Goal: Transaction & Acquisition: Purchase product/service

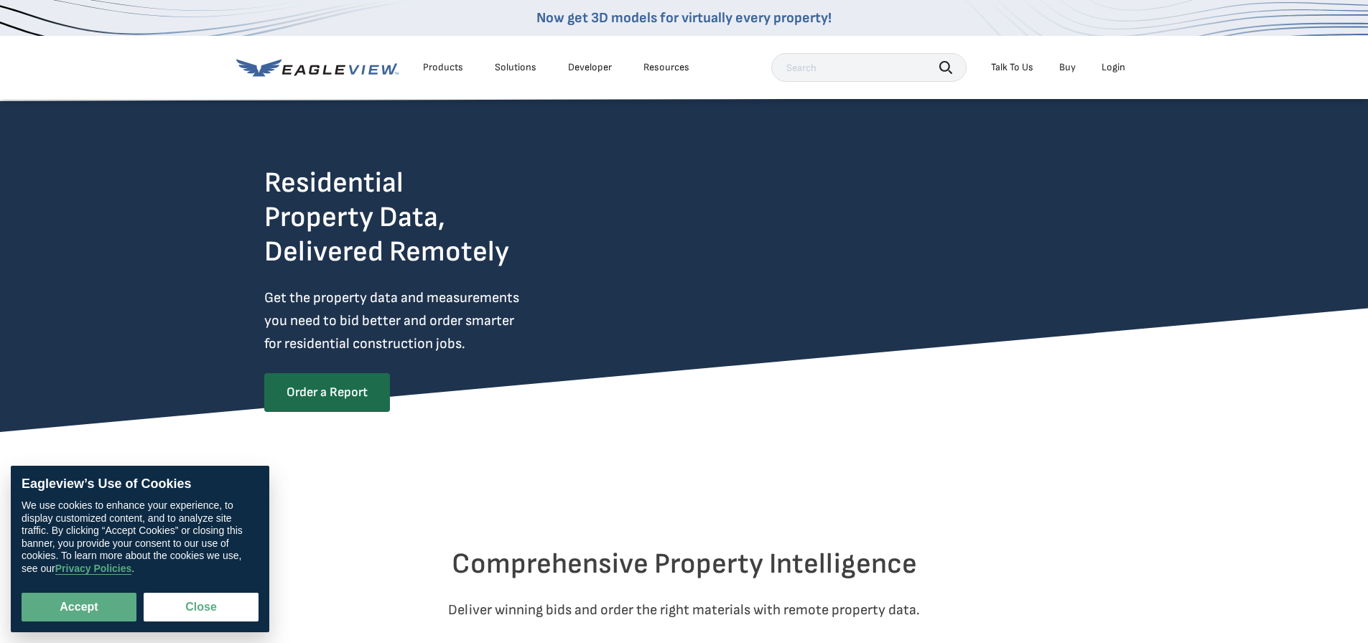
click at [1120, 67] on div "Login" at bounding box center [1113, 67] width 24 height 13
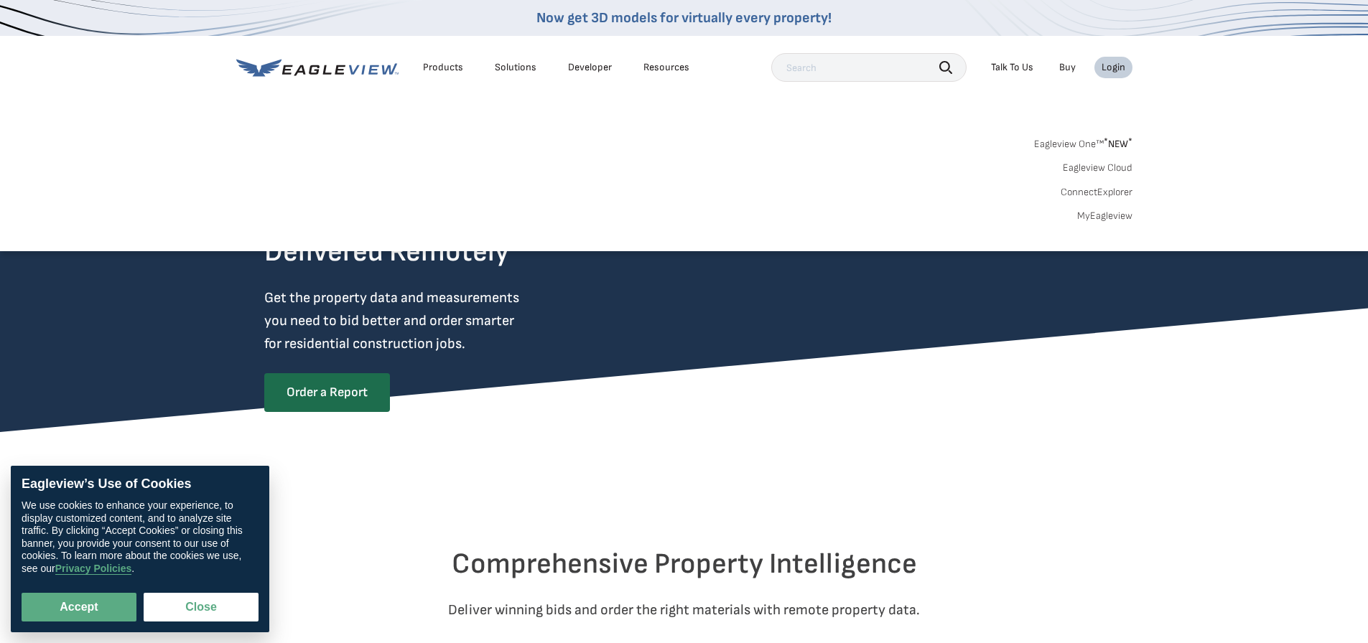
click at [1117, 144] on span "* NEW *" at bounding box center [1118, 144] width 29 height 12
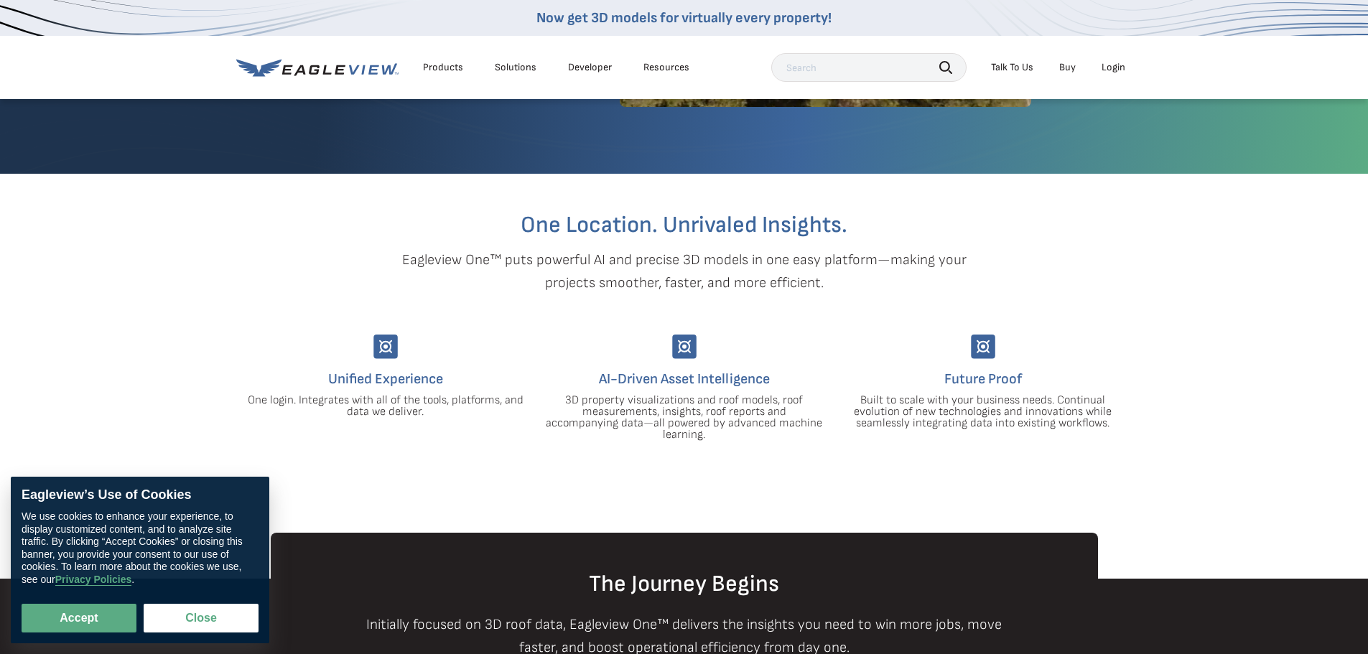
scroll to position [359, 0]
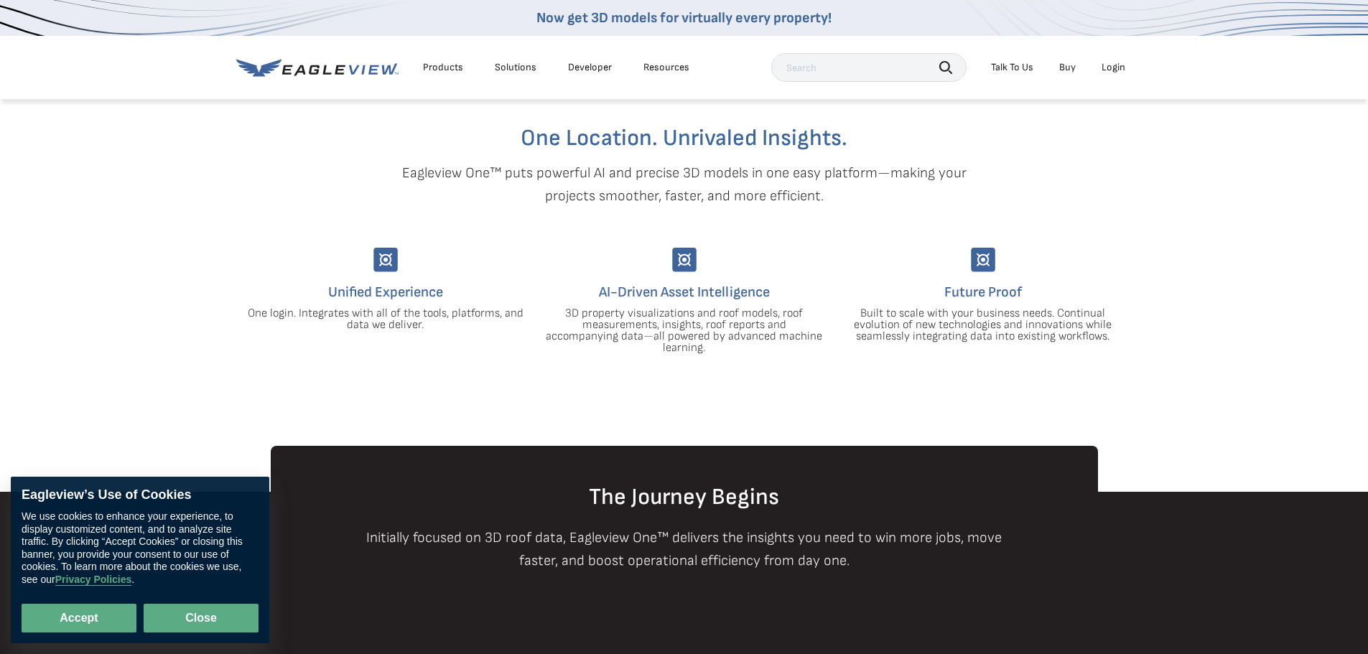
click at [205, 607] on button "Close" at bounding box center [201, 618] width 115 height 29
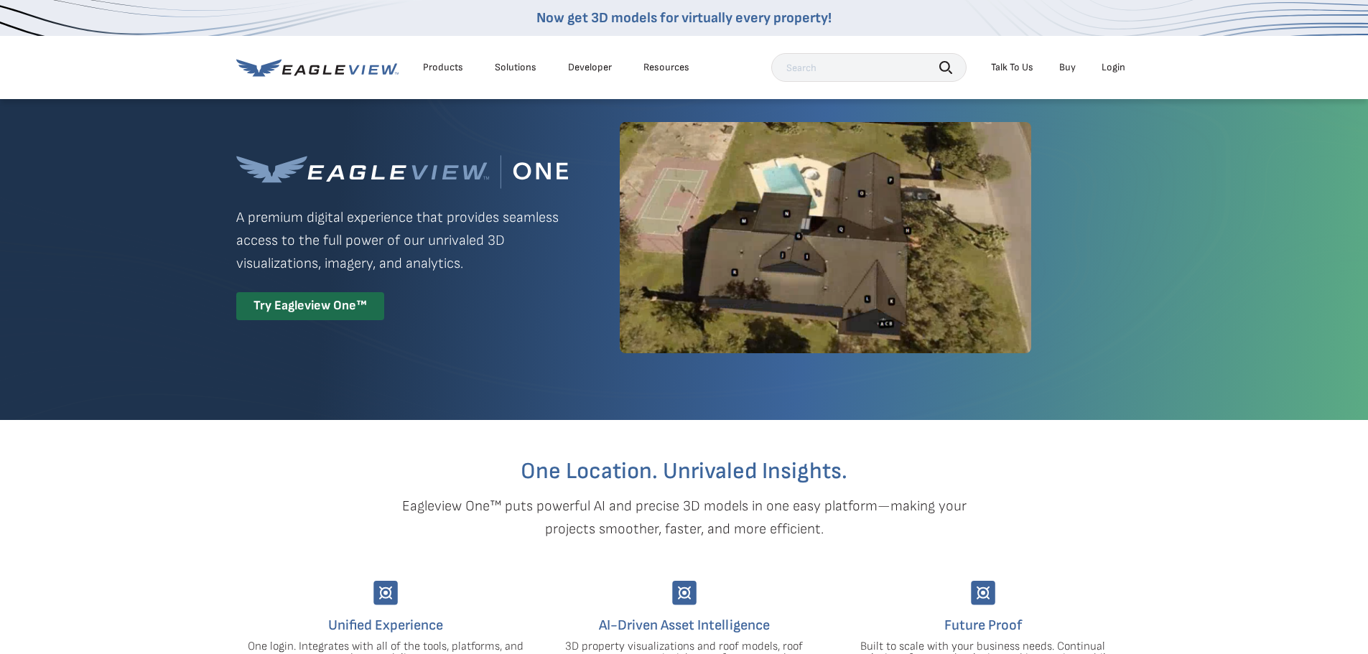
scroll to position [0, 0]
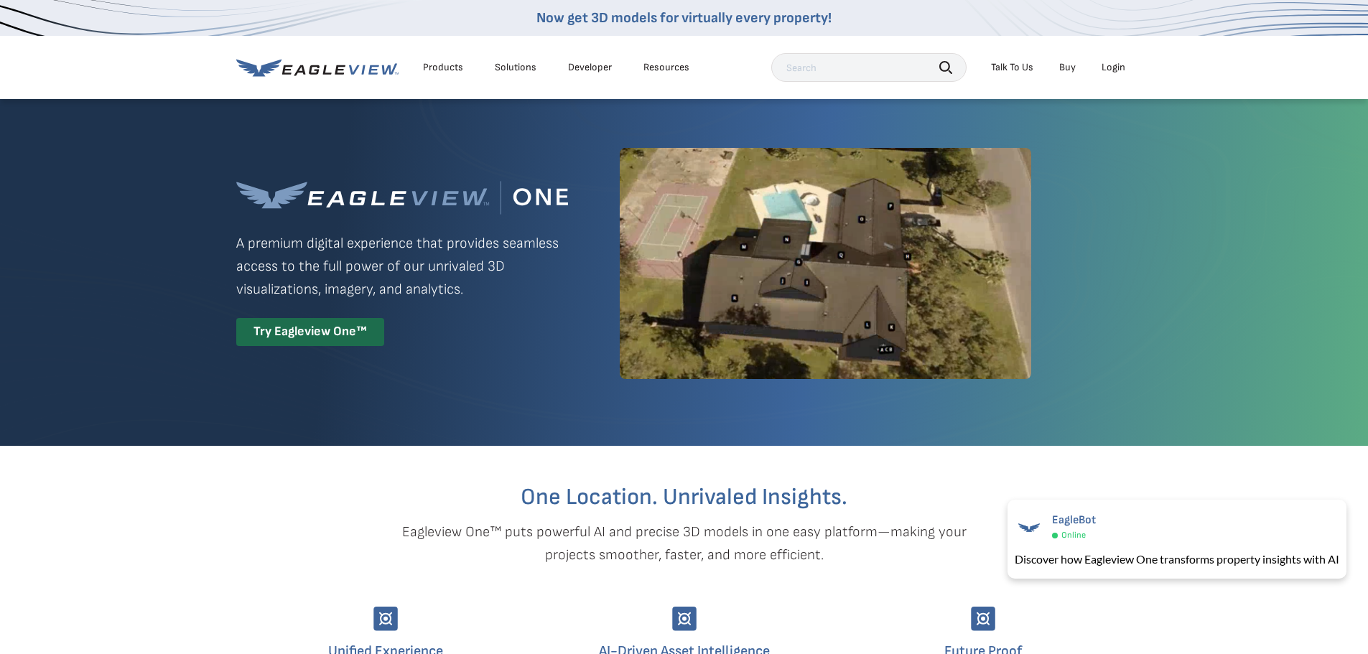
click at [1112, 68] on div "Login" at bounding box center [1113, 67] width 24 height 13
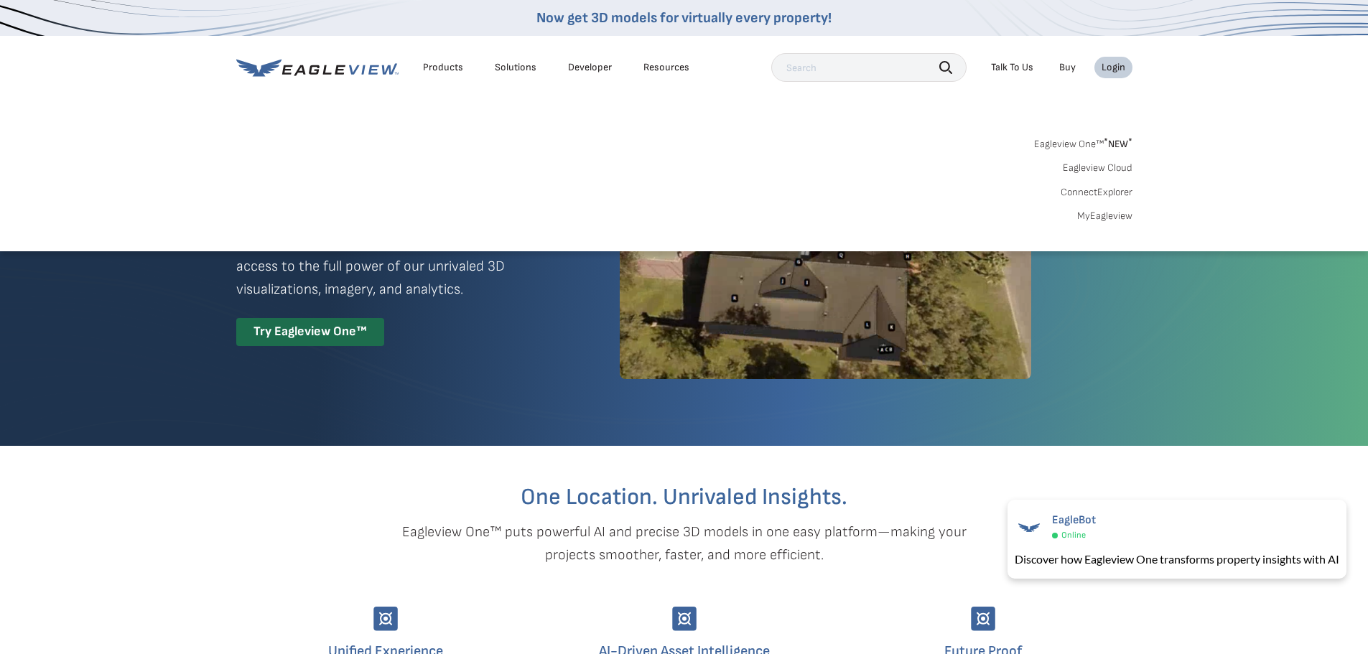
click at [1115, 217] on link "MyEagleview" at bounding box center [1104, 216] width 55 height 13
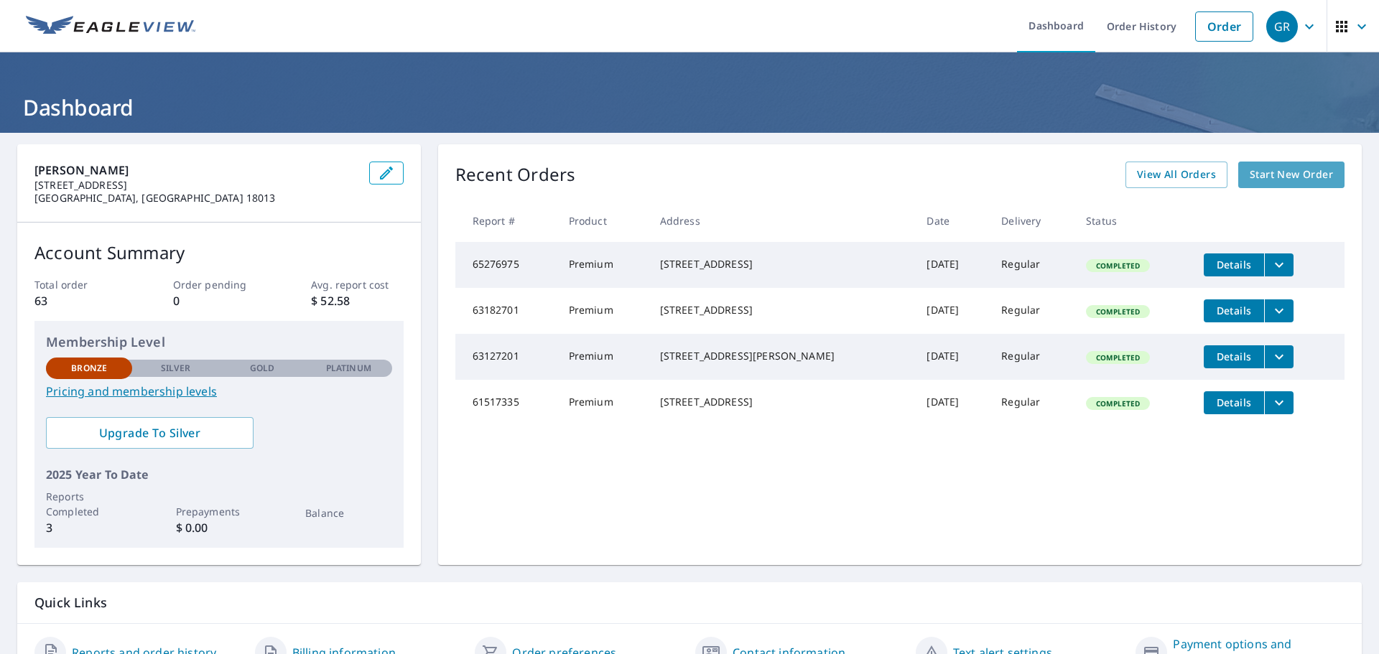
click at [1295, 169] on span "Start New Order" at bounding box center [1290, 175] width 83 height 18
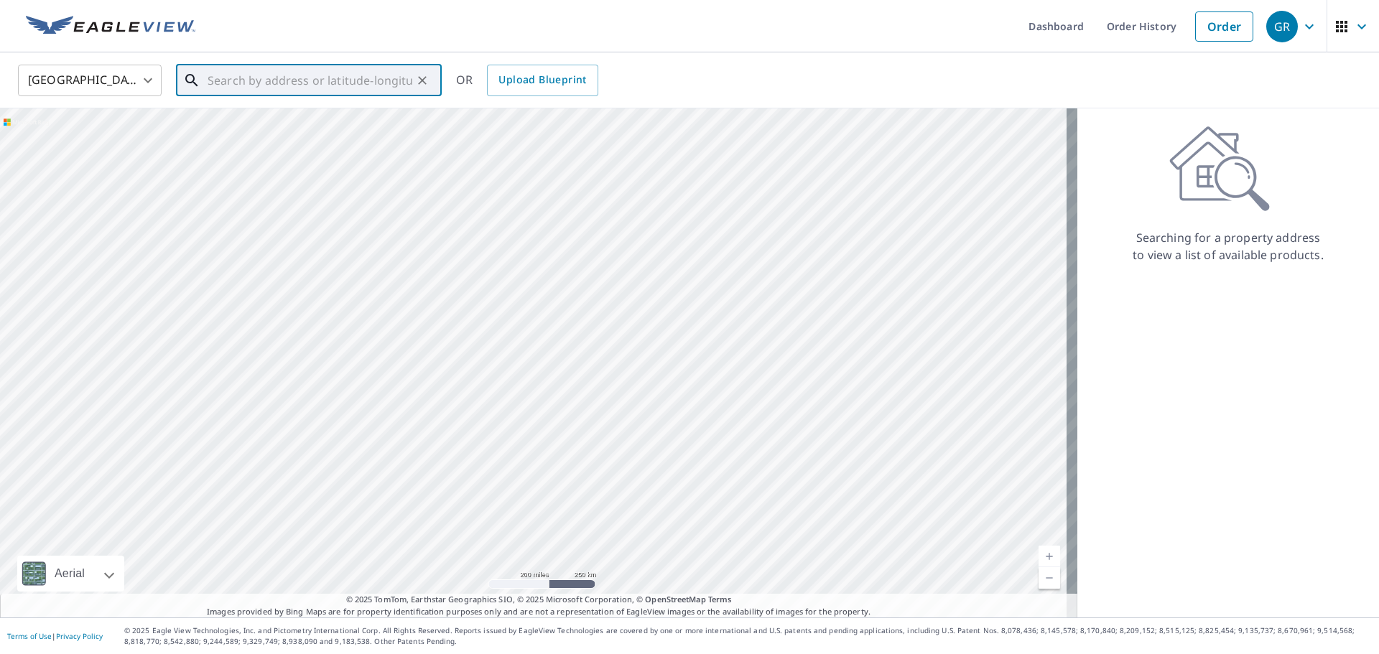
click at [327, 85] on input "text" at bounding box center [310, 80] width 205 height 40
click at [332, 120] on span "1240 Maple St" at bounding box center [317, 121] width 225 height 17
type input "1240 Maple St Bethlehem, PA 18018"
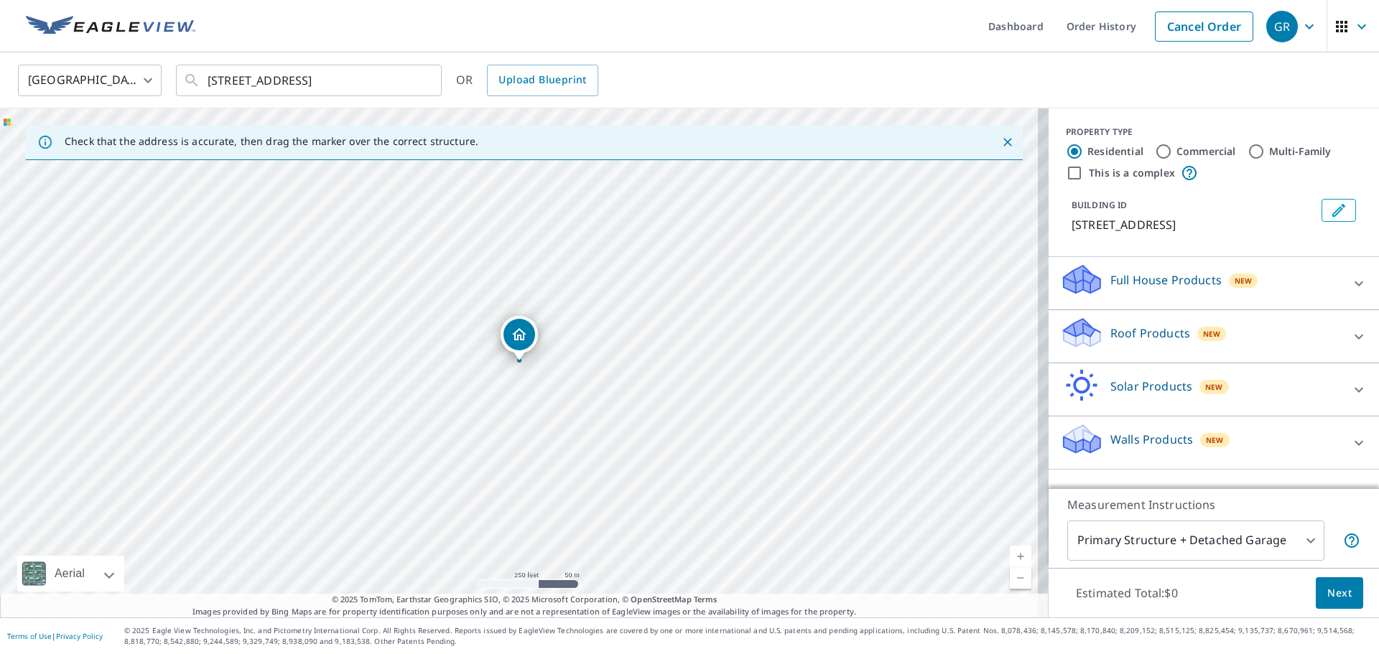
click at [1163, 331] on p "Roof Products" at bounding box center [1150, 333] width 80 height 17
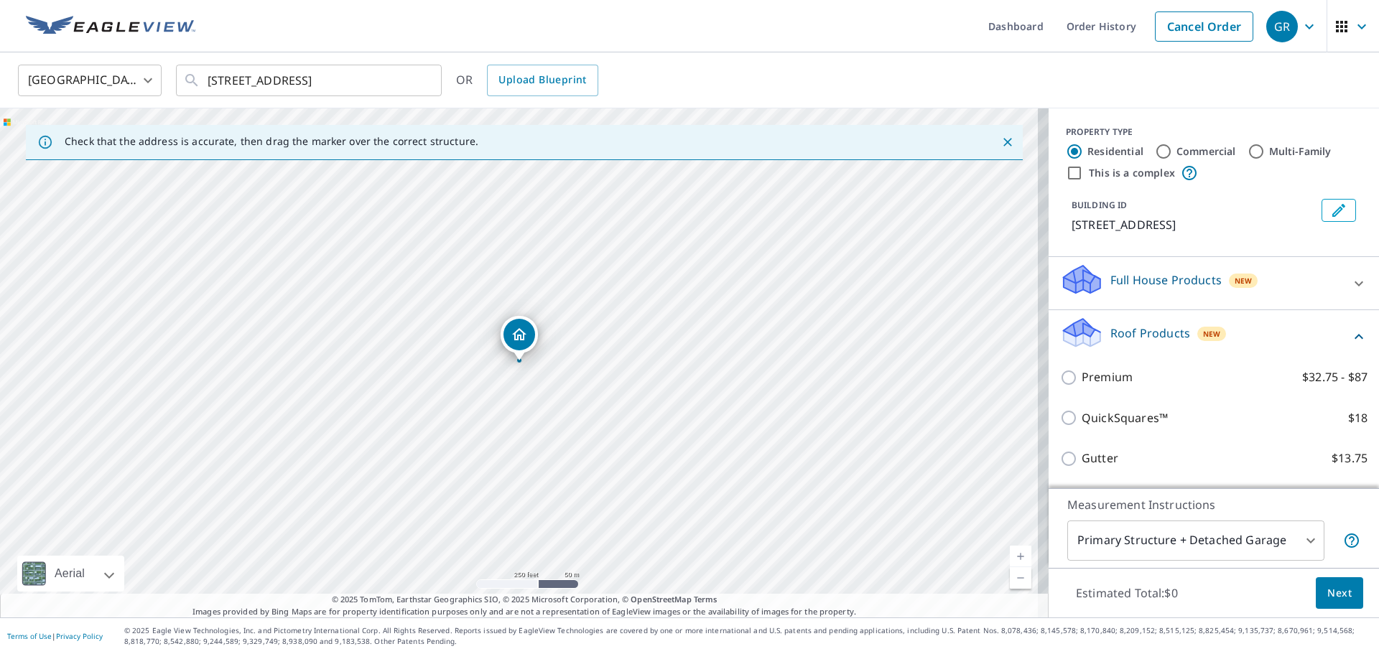
scroll to position [72, 0]
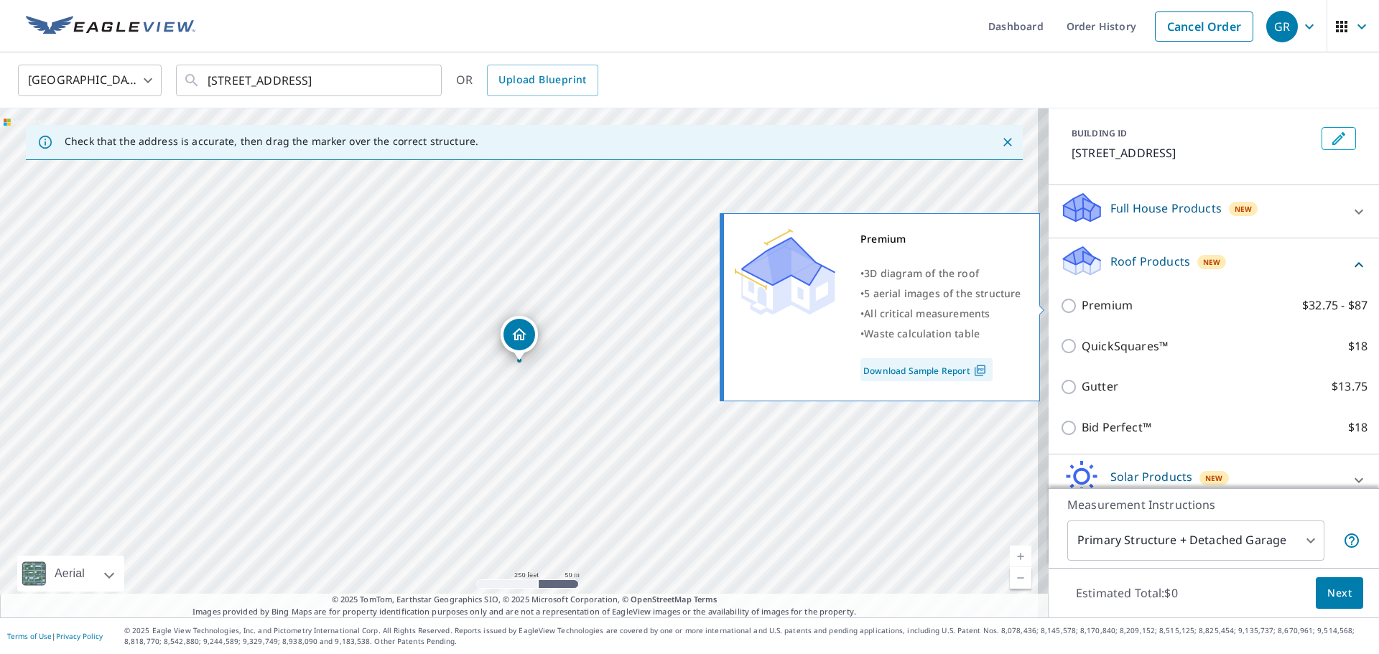
click at [1061, 304] on input "Premium $32.75 - $87" at bounding box center [1071, 305] width 22 height 17
checkbox input "true"
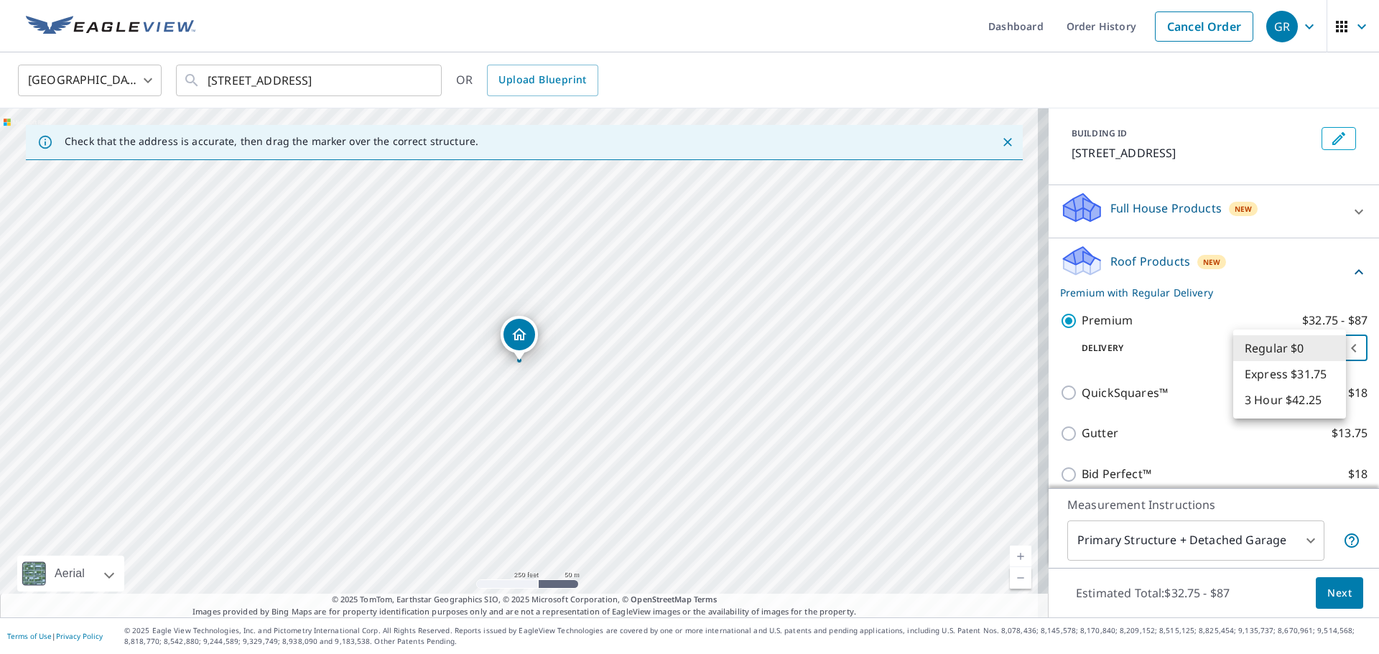
click at [1295, 347] on body "GR GR Dashboard Order History Cancel Order GR United States US ​ 1240 Maple St …" at bounding box center [689, 327] width 1379 height 654
click at [1284, 398] on li "3 Hour $42.25" at bounding box center [1289, 400] width 113 height 26
type input "7"
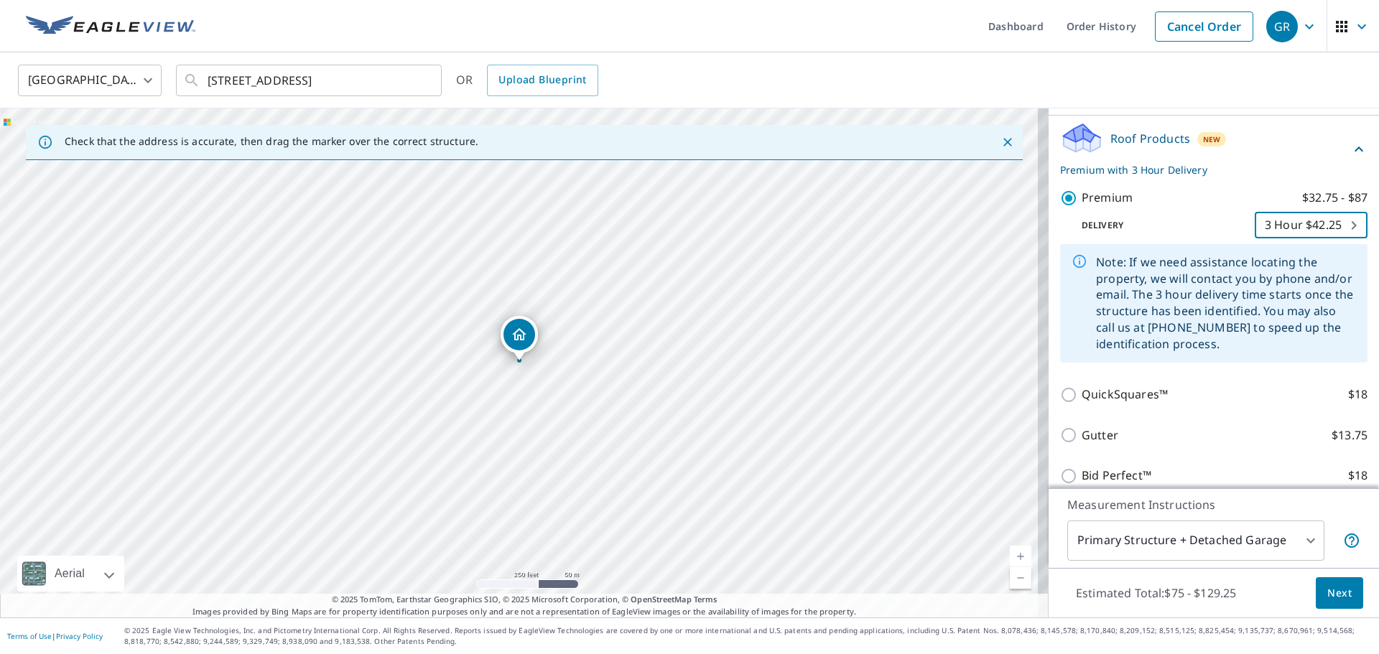
scroll to position [215, 0]
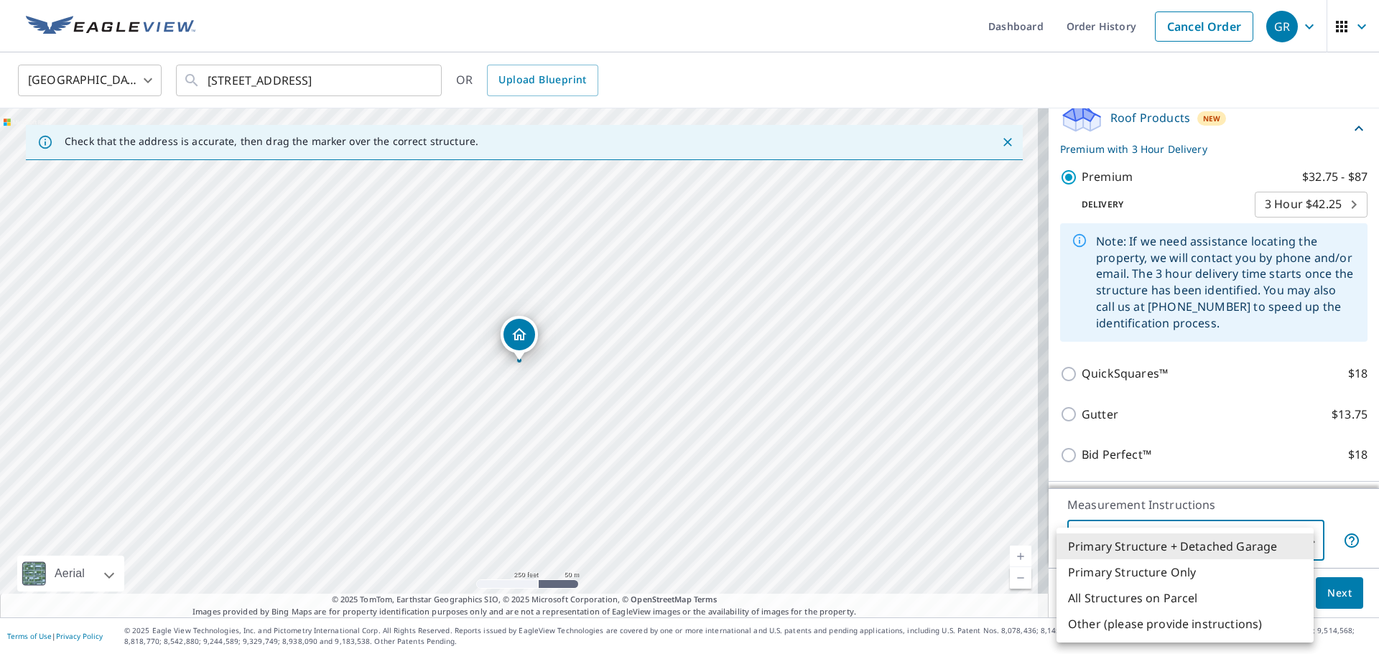
click at [1199, 533] on body "GR GR Dashboard Order History Cancel Order GR United States US ​ 1240 Maple St …" at bounding box center [689, 327] width 1379 height 654
click at [1190, 569] on li "Primary Structure Only" at bounding box center [1184, 572] width 257 height 26
type input "2"
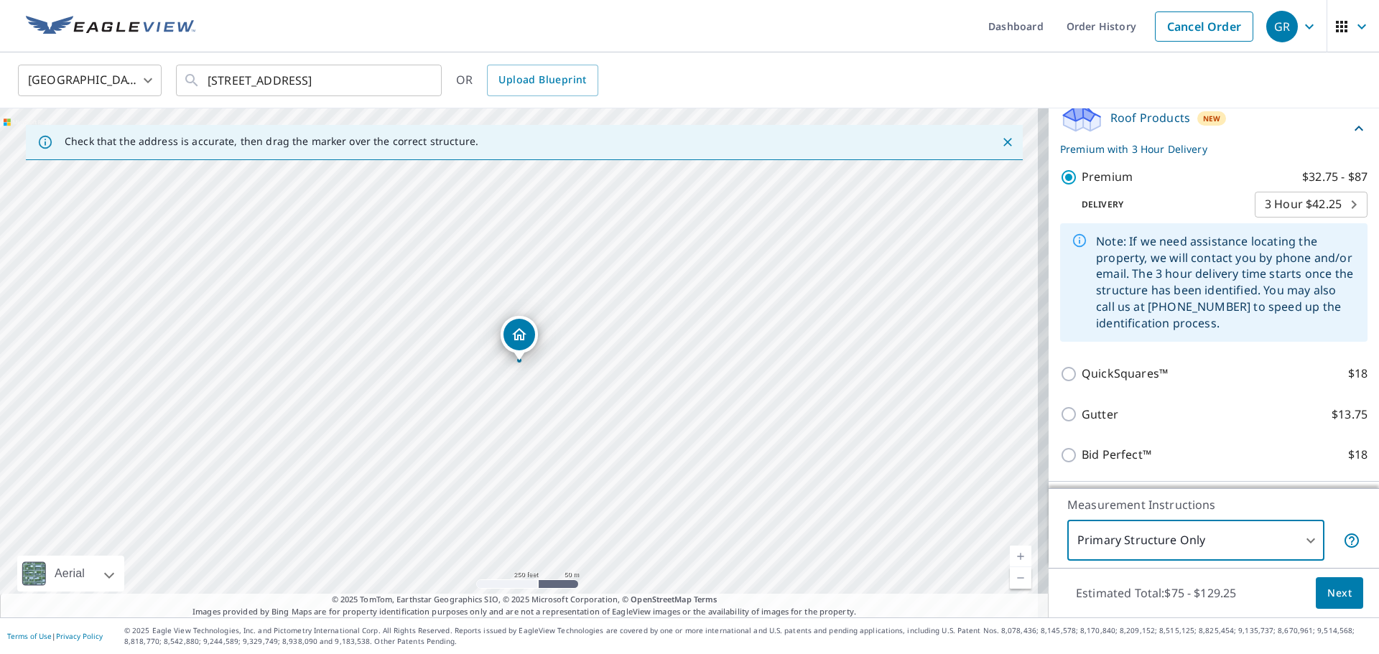
click at [1327, 589] on span "Next" at bounding box center [1339, 593] width 24 height 18
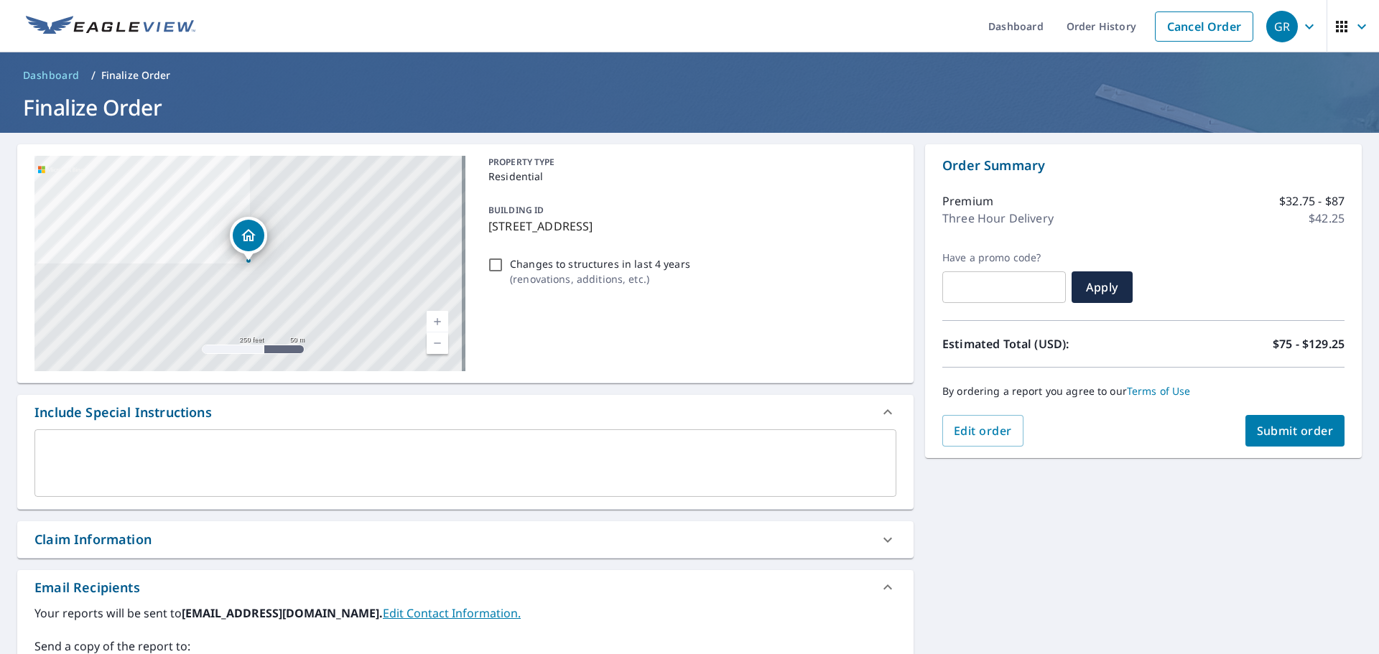
click at [1270, 425] on span "Submit order" at bounding box center [1295, 431] width 77 height 16
checkbox input "true"
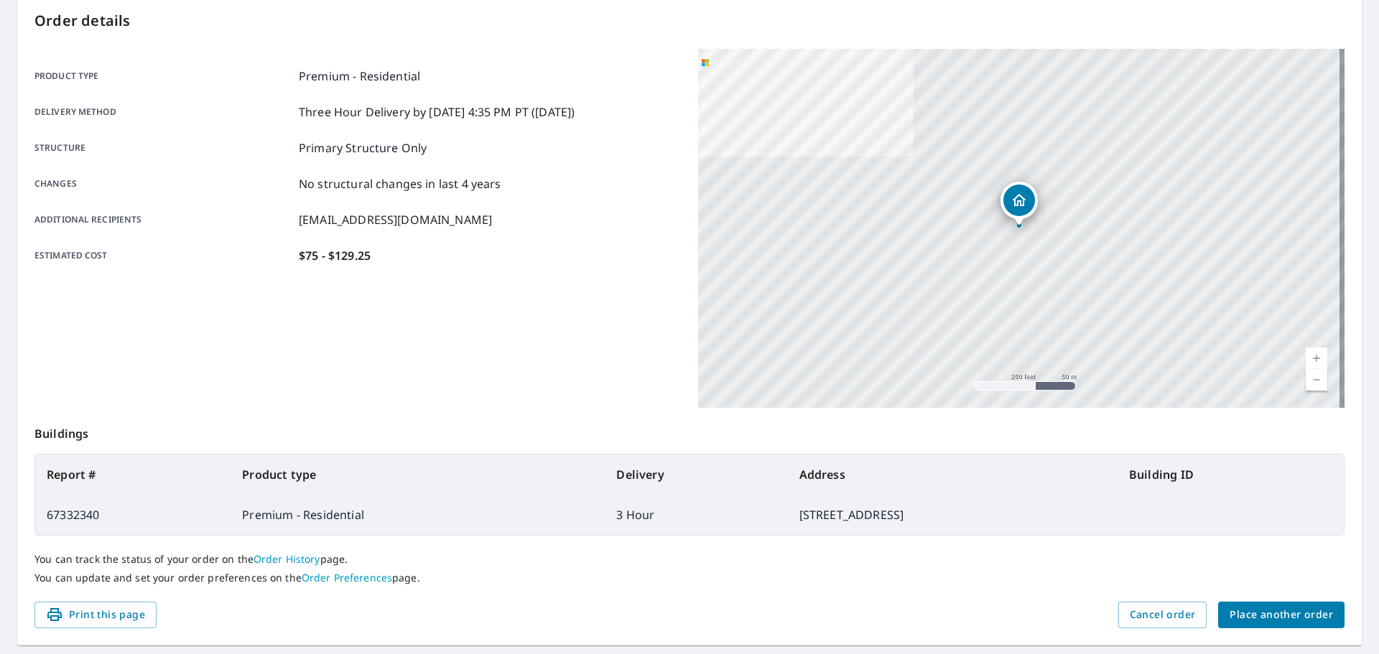
scroll to position [191, 0]
